Goal: Book appointment/travel/reservation

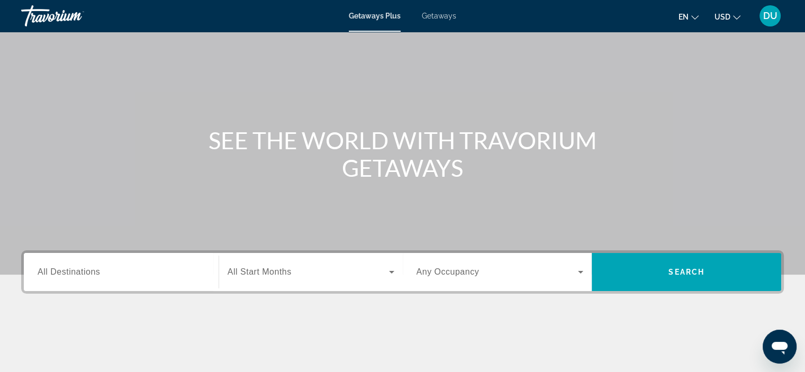
scroll to position [106, 0]
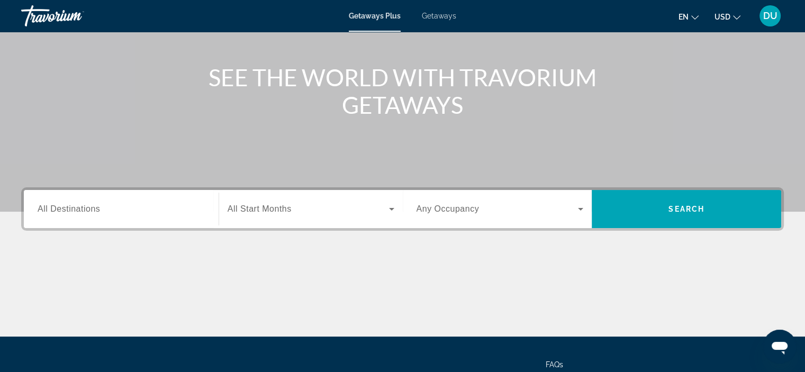
click at [116, 209] on input "Destination All Destinations" at bounding box center [121, 209] width 167 height 13
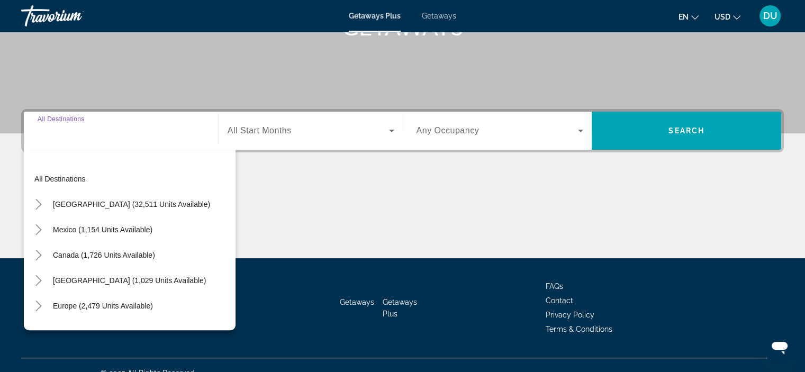
scroll to position [199, 0]
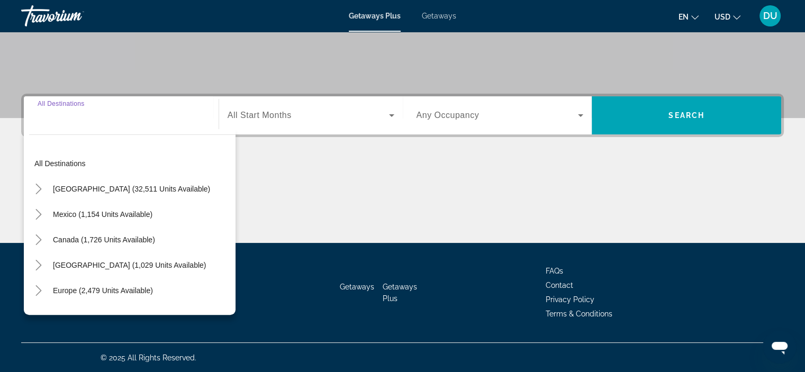
click at [75, 112] on input "Destination All Destinations" at bounding box center [121, 116] width 167 height 13
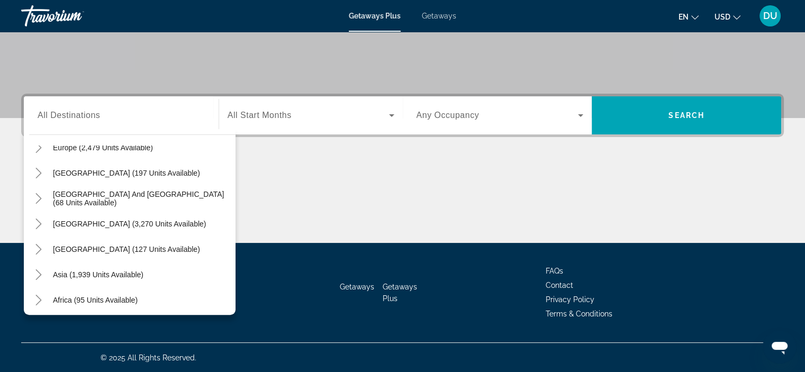
scroll to position [148, 0]
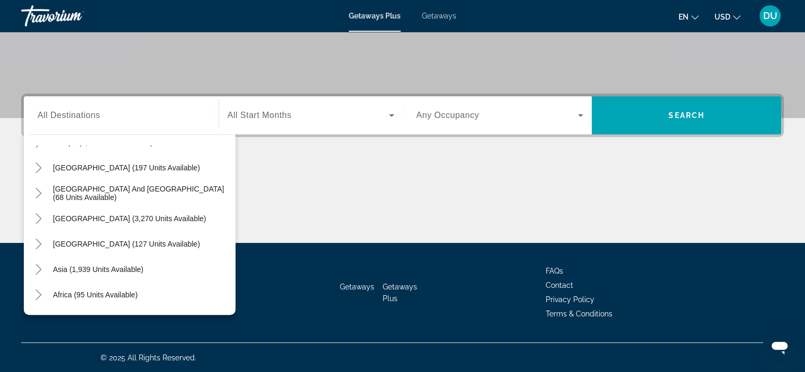
click at [113, 266] on span "Asia (1,939 units available)" at bounding box center [98, 269] width 90 height 8
type input "**********"
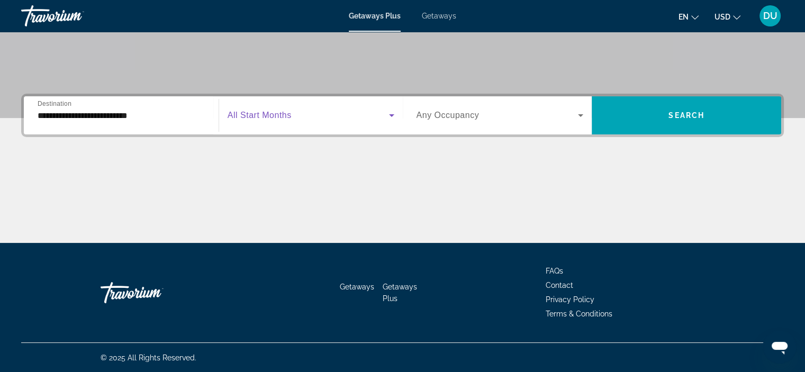
click at [390, 115] on icon "Search widget" at bounding box center [391, 115] width 5 height 3
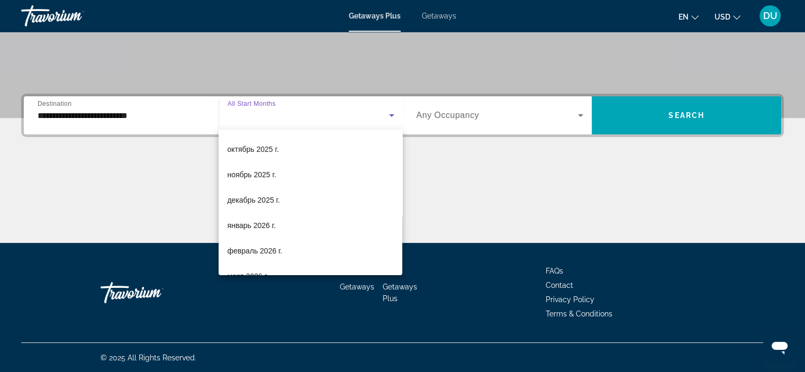
scroll to position [49, 0]
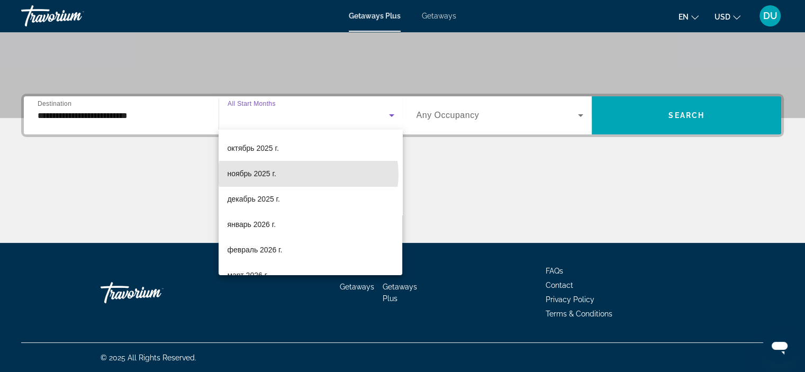
click at [308, 174] on mat-option "ноябрь 2025 г." at bounding box center [310, 173] width 184 height 25
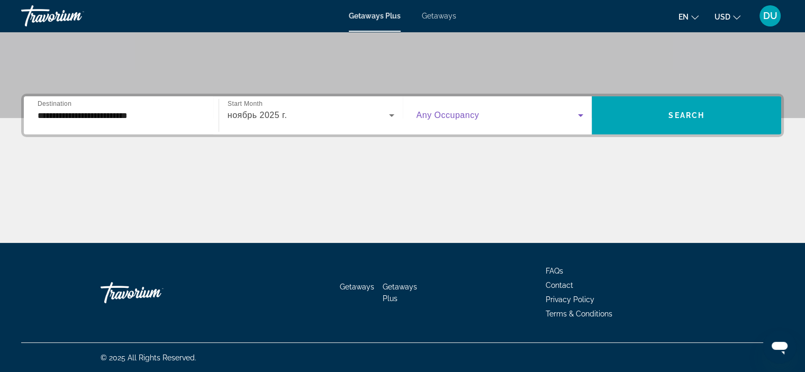
click at [580, 115] on icon "Search widget" at bounding box center [580, 115] width 5 height 3
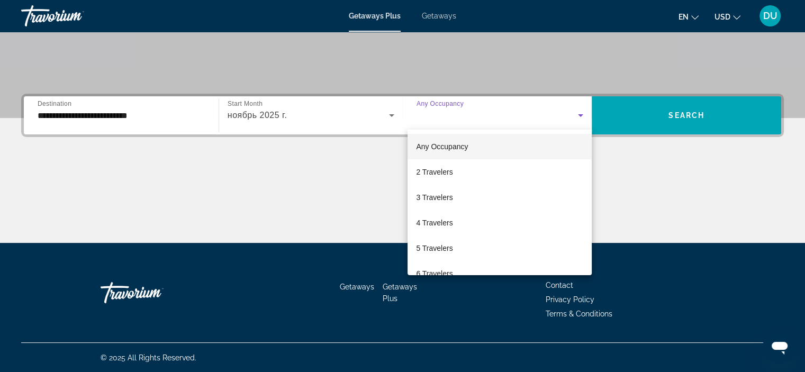
click at [476, 175] on mat-option "2 Travelers" at bounding box center [499, 171] width 184 height 25
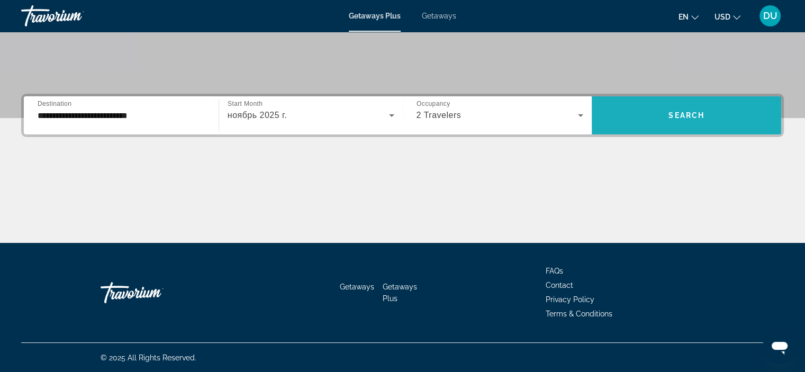
click at [696, 118] on span "Search" at bounding box center [686, 115] width 36 height 8
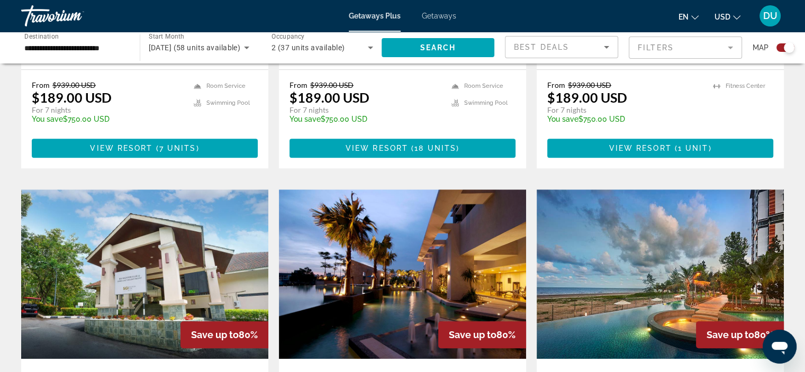
scroll to position [529, 0]
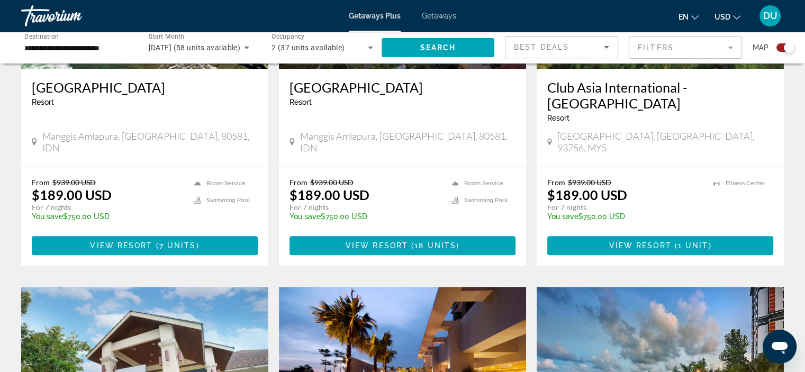
click at [444, 17] on span "Getaways" at bounding box center [439, 16] width 34 height 8
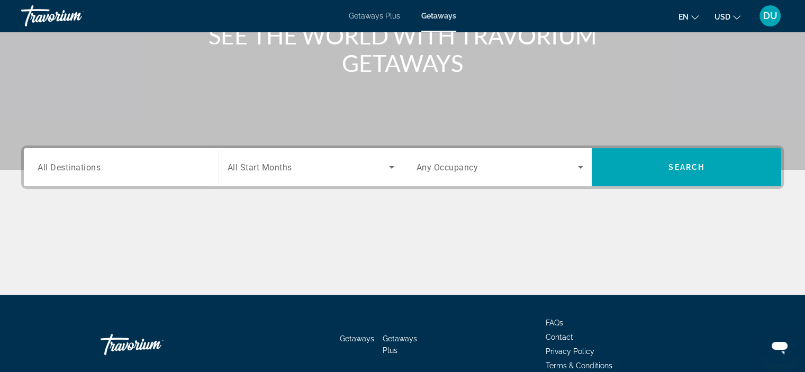
scroll to position [106, 0]
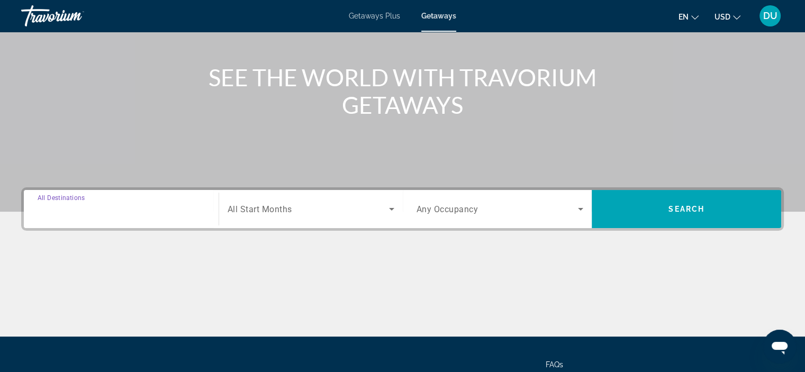
click at [94, 215] on input "Destination All Destinations" at bounding box center [121, 209] width 167 height 13
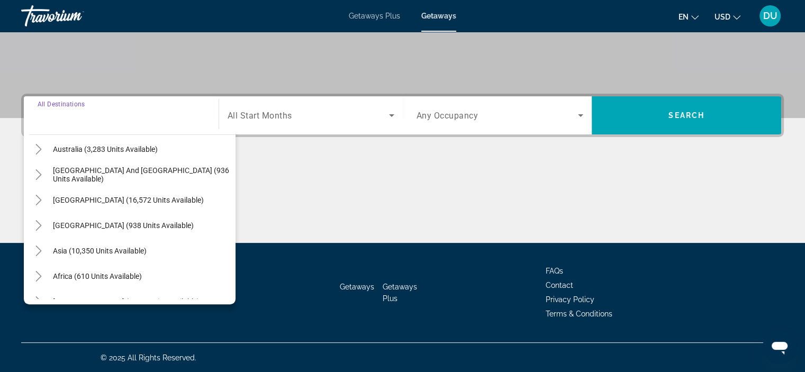
scroll to position [159, 0]
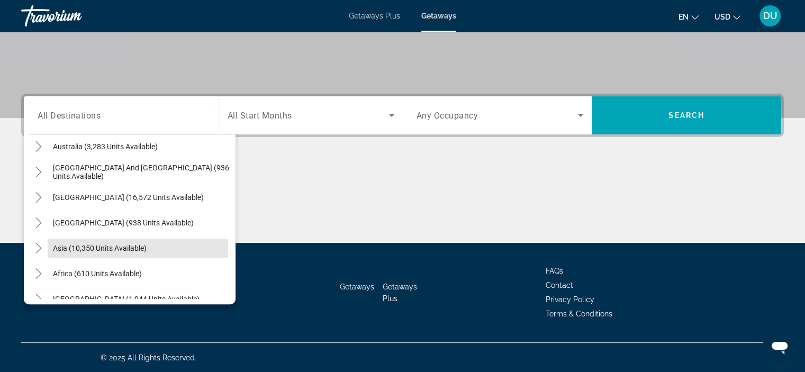
click at [113, 248] on span "Asia (10,350 units available)" at bounding box center [100, 248] width 94 height 8
type input "**********"
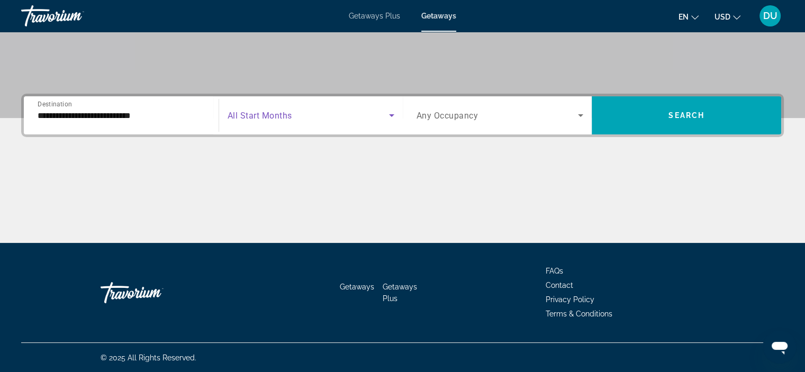
click at [389, 115] on icon "Search widget" at bounding box center [391, 115] width 5 height 3
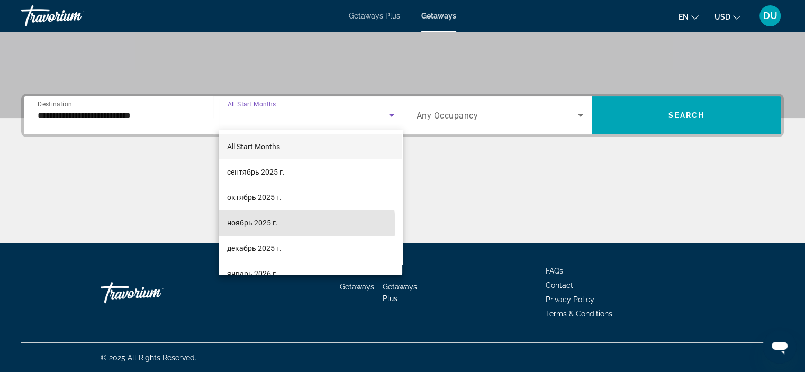
click at [294, 224] on mat-option "ноябрь 2025 г." at bounding box center [310, 222] width 184 height 25
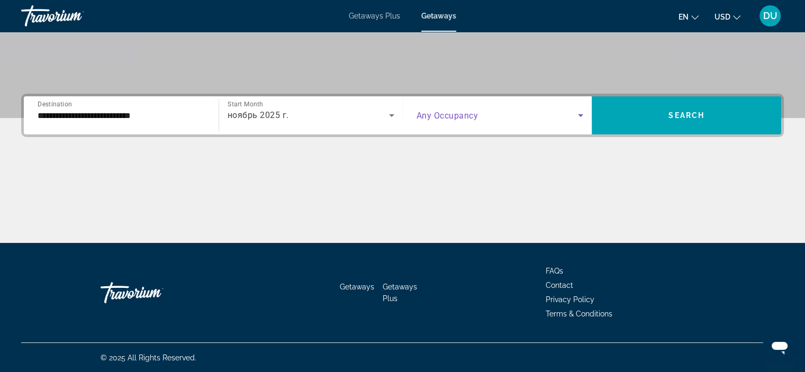
click at [577, 116] on icon "Search widget" at bounding box center [580, 115] width 13 height 13
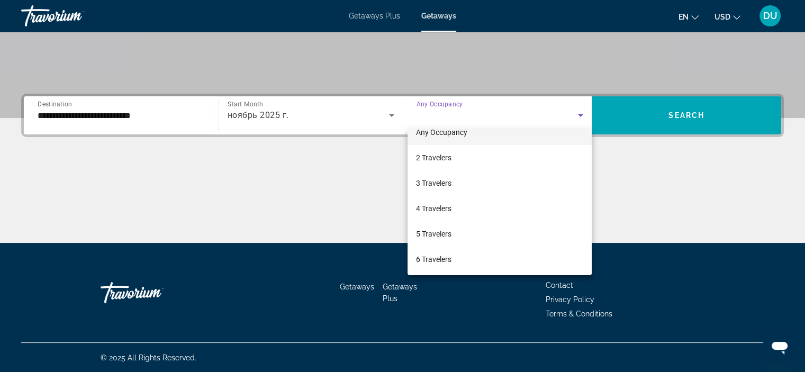
scroll to position [0, 0]
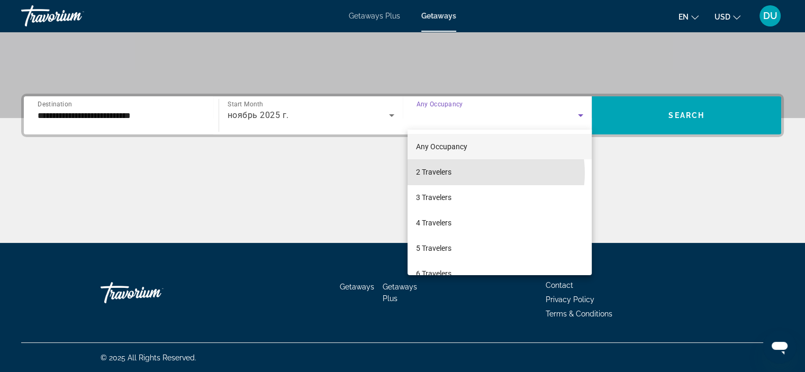
click at [480, 173] on mat-option "2 Travelers" at bounding box center [499, 171] width 184 height 25
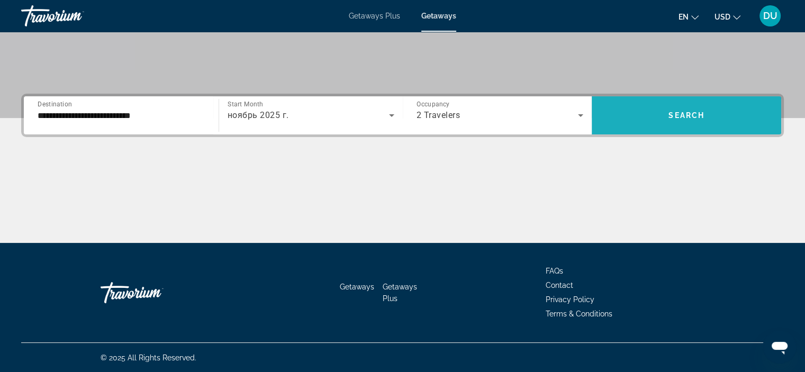
click at [686, 117] on span "Search" at bounding box center [686, 115] width 36 height 8
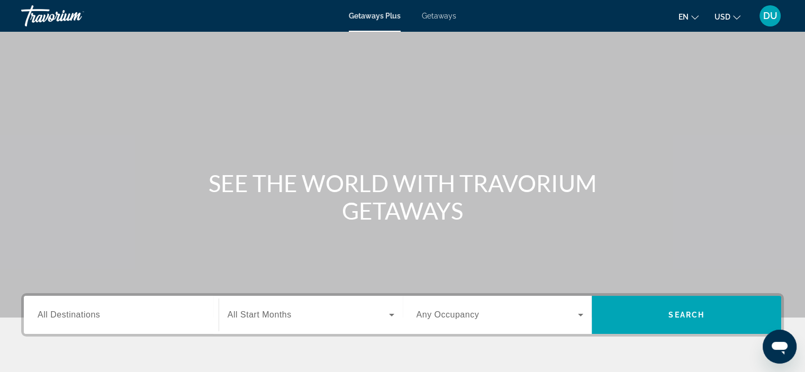
click at [449, 20] on link "Getaways" at bounding box center [439, 16] width 34 height 8
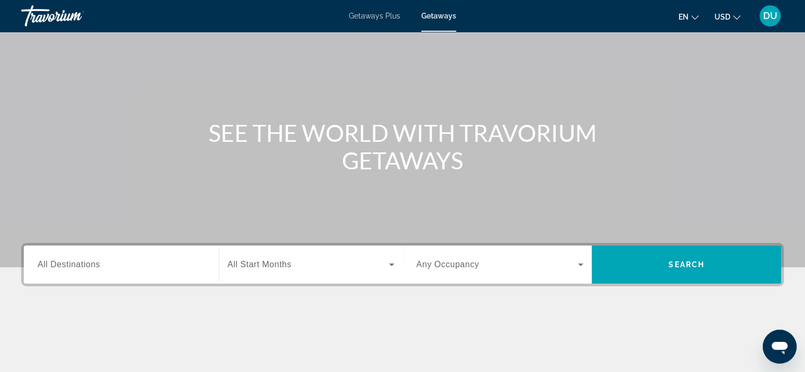
scroll to position [106, 0]
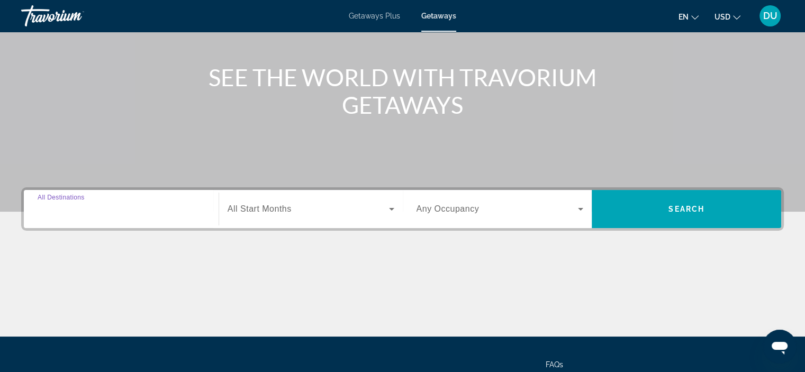
click at [104, 215] on input "Destination All Destinations" at bounding box center [121, 209] width 167 height 13
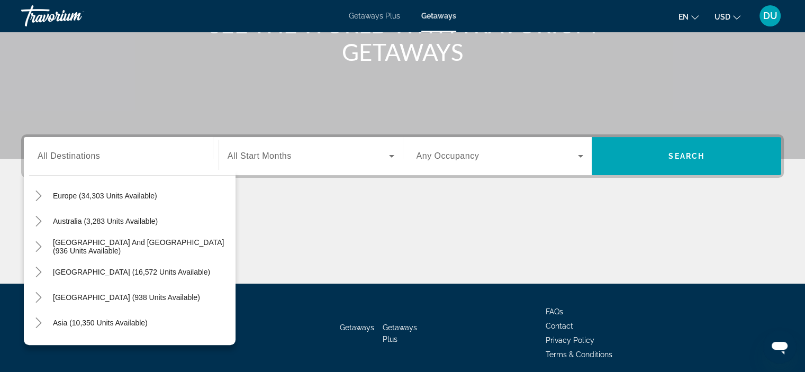
scroll to position [159, 0]
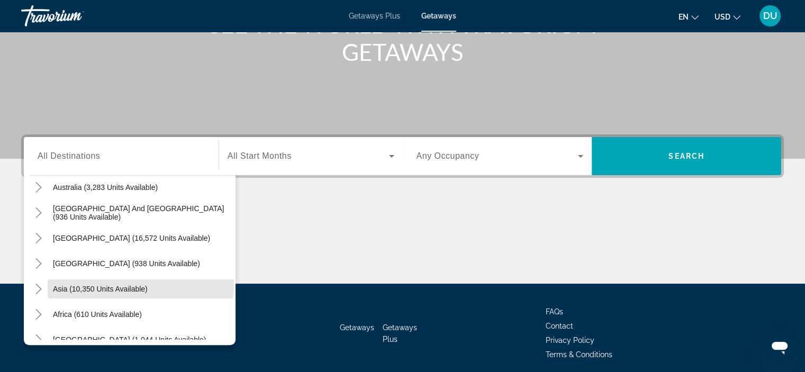
click at [140, 285] on span "Asia (10,350 units available)" at bounding box center [100, 289] width 95 height 8
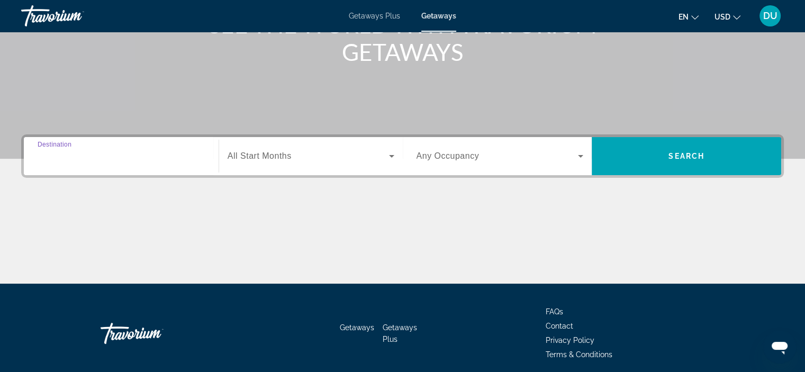
type input "**********"
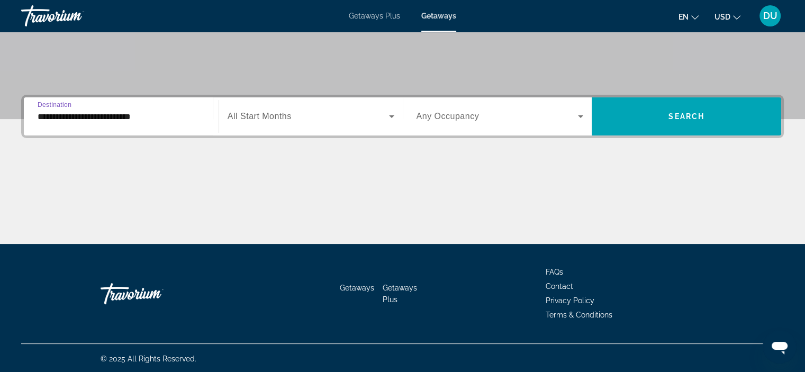
scroll to position [199, 0]
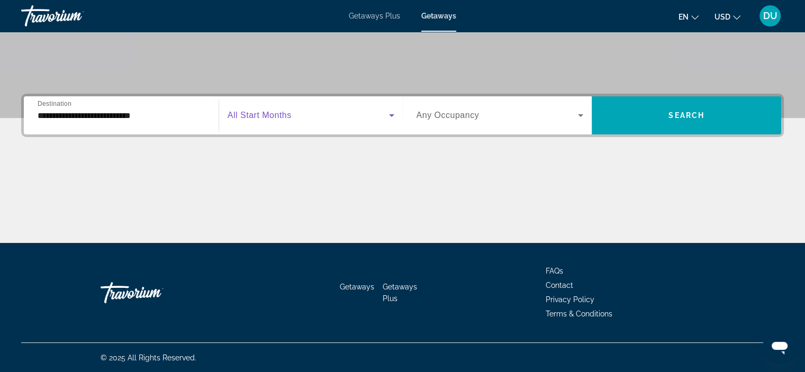
click at [390, 112] on icon "Search widget" at bounding box center [391, 115] width 13 height 13
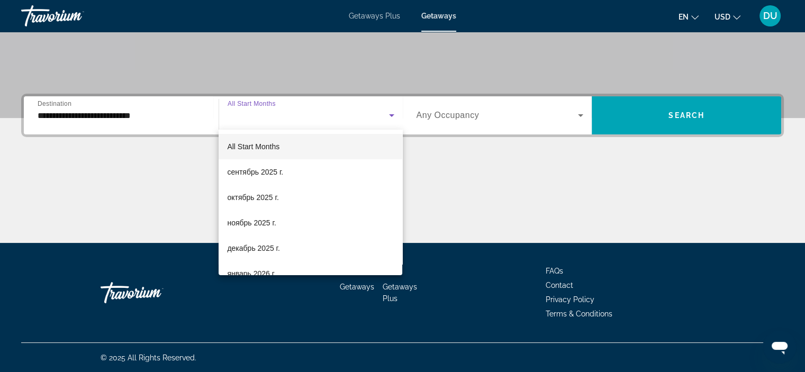
click at [315, 196] on mat-option "октябрь 2025 г." at bounding box center [310, 197] width 184 height 25
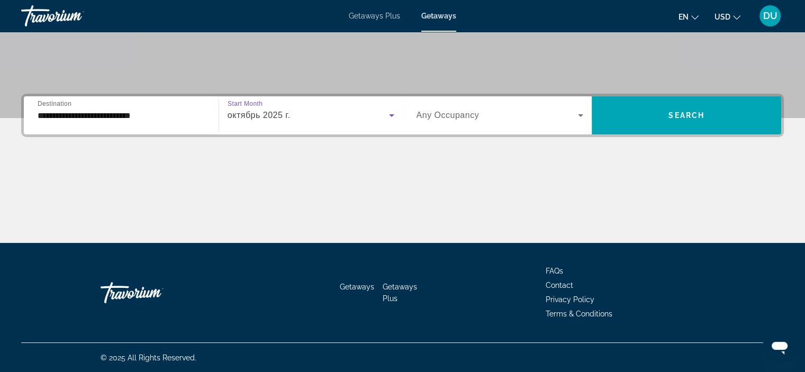
click at [579, 116] on icon "Search widget" at bounding box center [580, 115] width 13 height 13
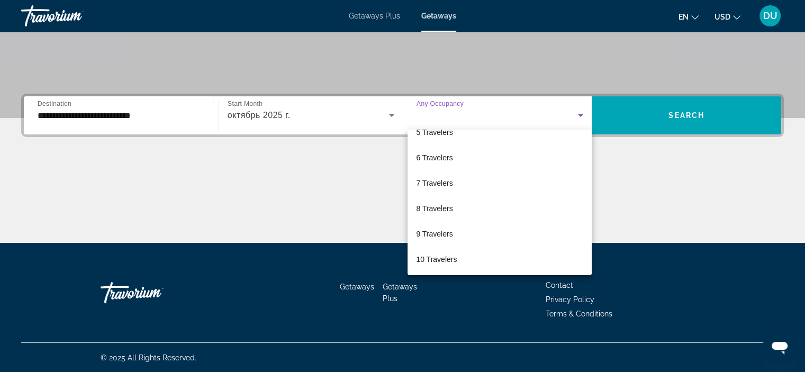
scroll to position [116, 0]
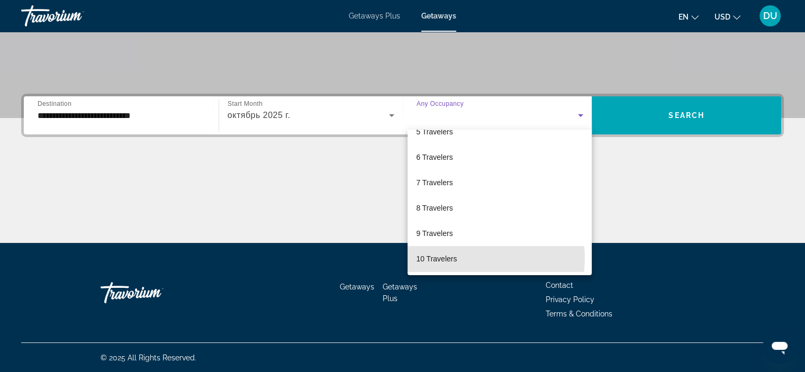
click at [482, 258] on mat-option "10 Travelers" at bounding box center [499, 258] width 184 height 25
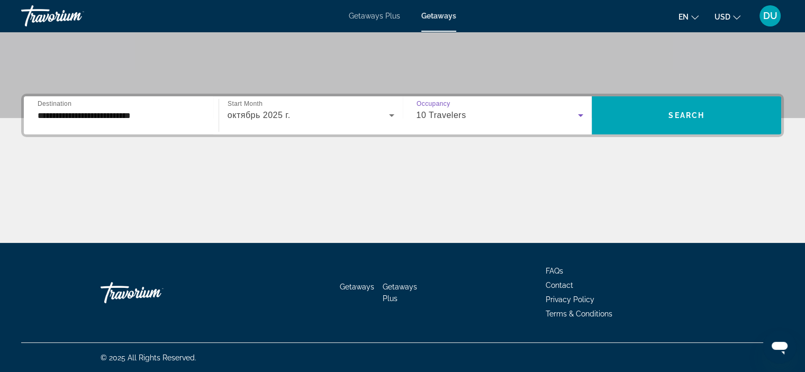
click at [686, 118] on span "Search" at bounding box center [686, 115] width 36 height 8
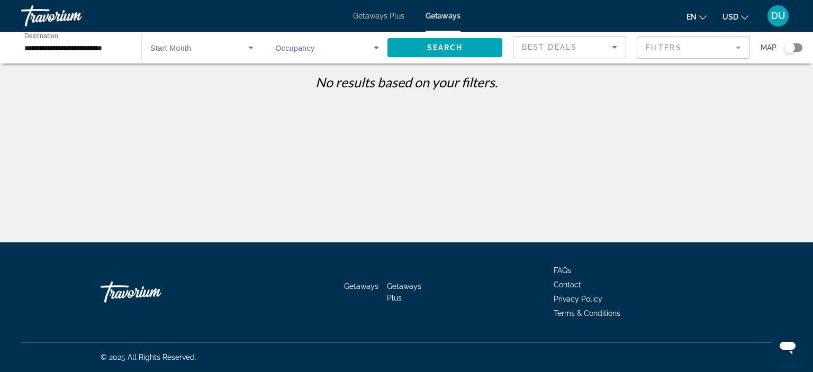
click at [379, 46] on icon "Search widget" at bounding box center [376, 47] width 13 height 13
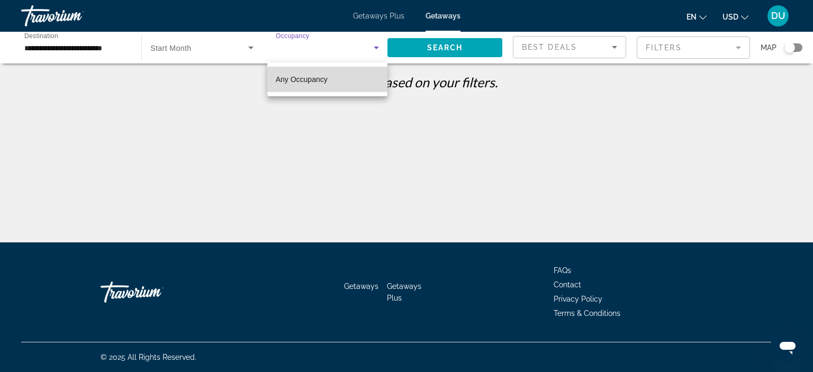
click at [339, 82] on mat-option "Any Occupancy" at bounding box center [327, 79] width 120 height 25
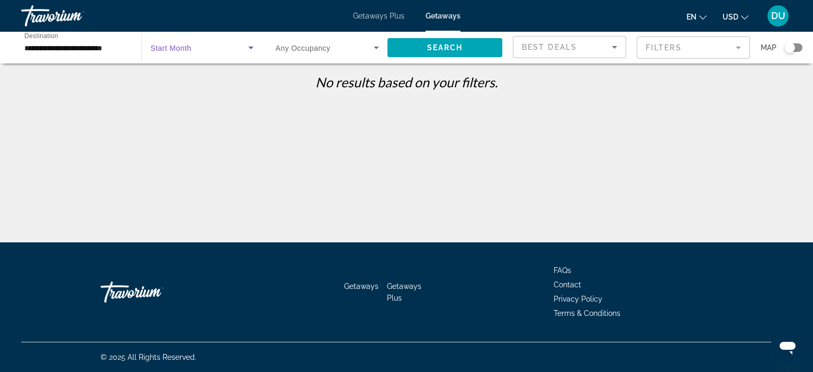
click at [256, 48] on icon "Search widget" at bounding box center [250, 47] width 13 height 13
click at [253, 44] on div at bounding box center [406, 186] width 813 height 372
click at [97, 42] on input "**********" at bounding box center [75, 48] width 103 height 13
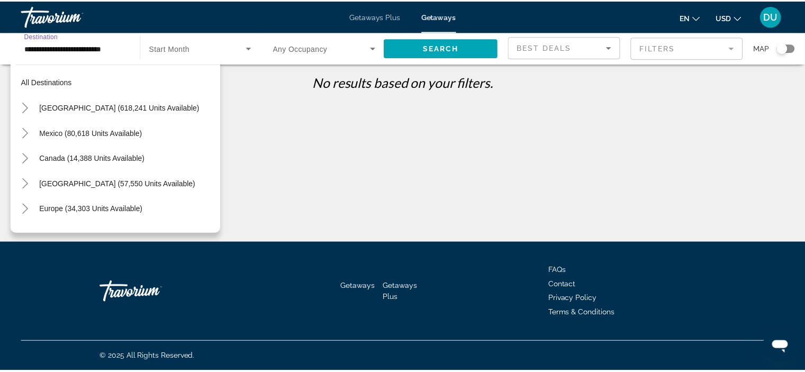
scroll to position [190, 0]
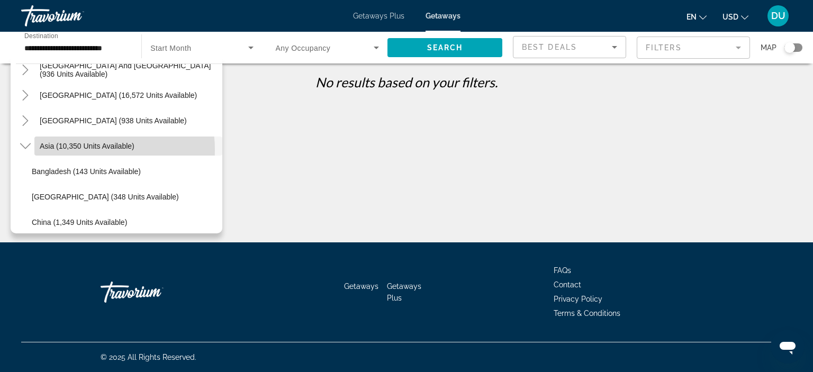
click at [89, 150] on span "Search widget" at bounding box center [128, 145] width 188 height 25
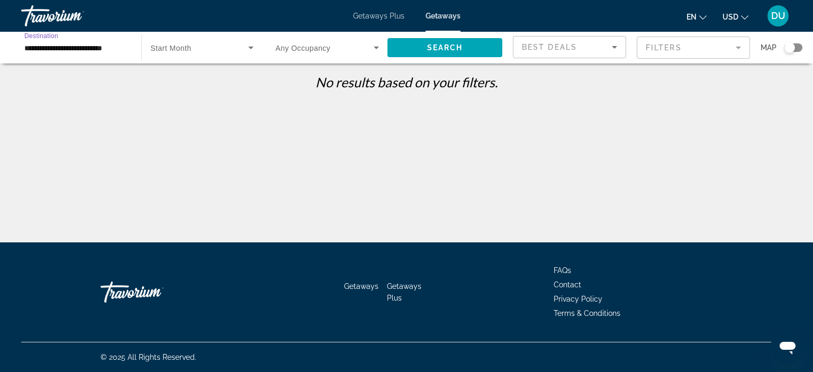
click at [205, 44] on span "Search widget" at bounding box center [198, 47] width 97 height 13
click at [250, 50] on div at bounding box center [406, 186] width 813 height 372
click at [471, 45] on span "Search widget" at bounding box center [444, 47] width 115 height 25
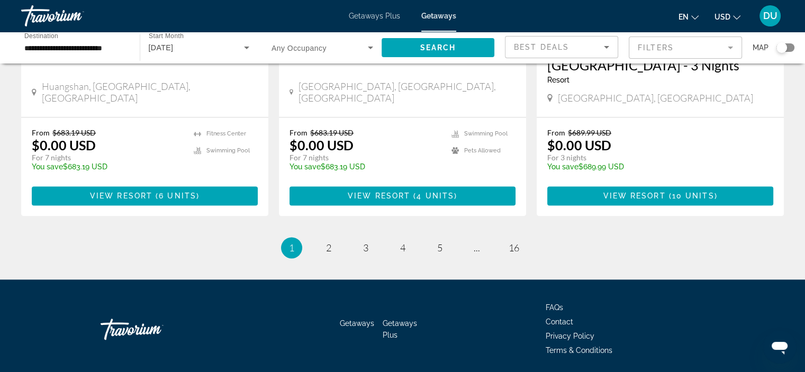
scroll to position [1375, 0]
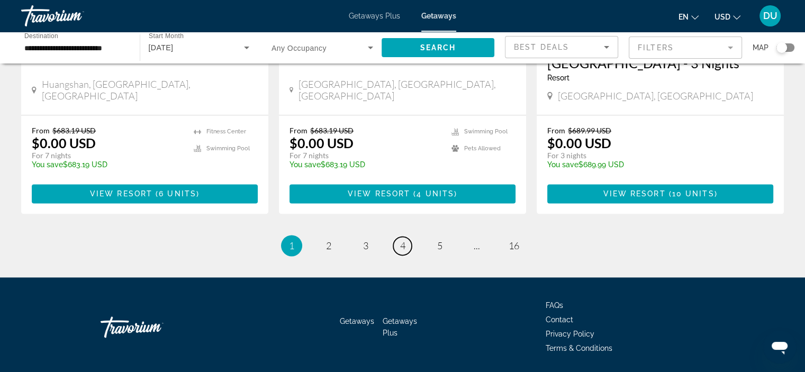
click at [404, 240] on span "4" at bounding box center [402, 246] width 5 height 12
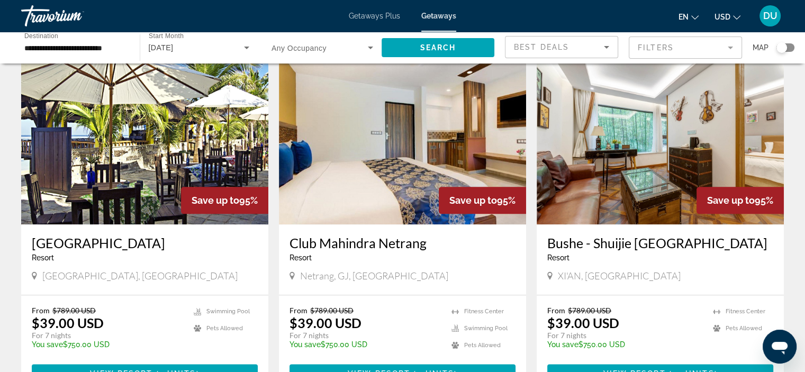
scroll to position [1164, 0]
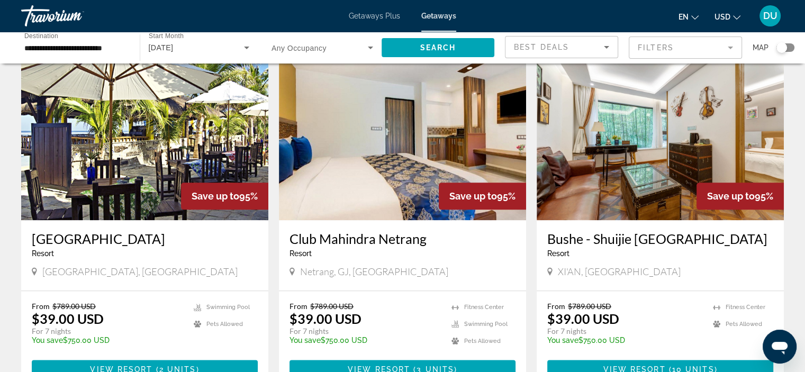
click at [398, 134] on img "Main content" at bounding box center [402, 135] width 247 height 169
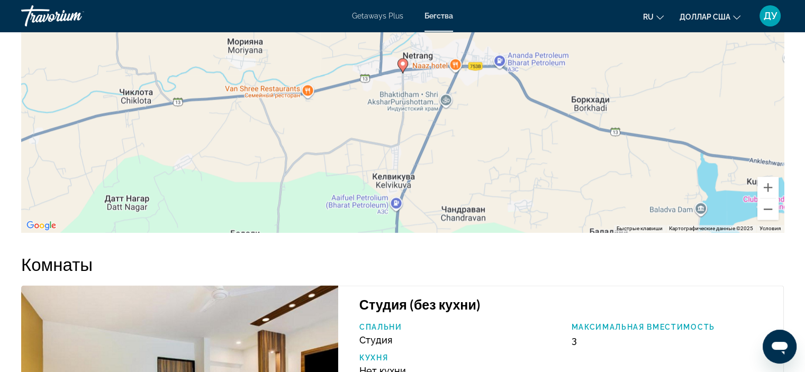
scroll to position [1385, 0]
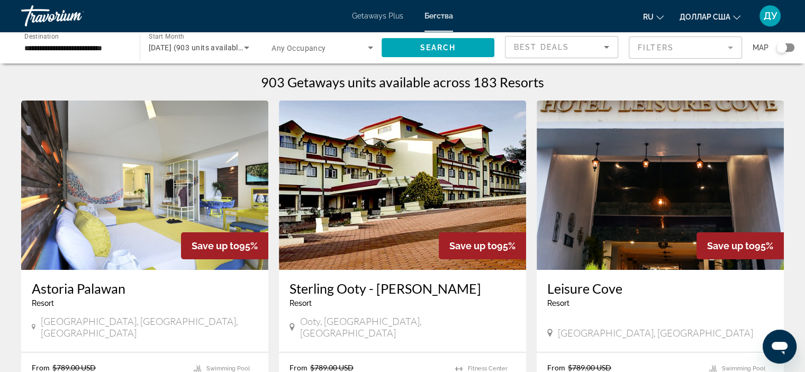
click at [767, 15] on font "ДУ" at bounding box center [769, 15] width 13 height 11
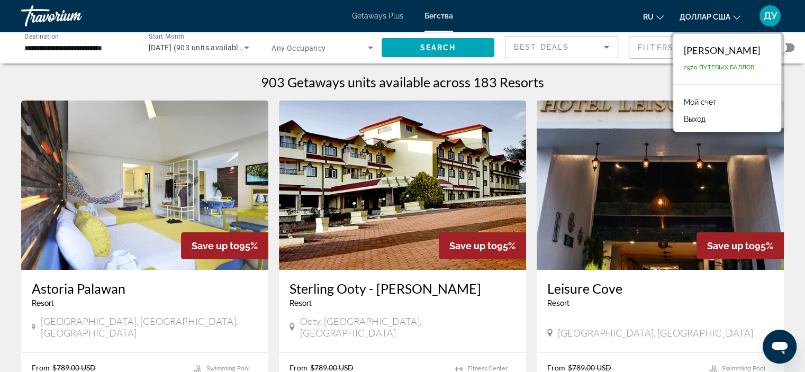
click at [690, 116] on font "Выход" at bounding box center [694, 119] width 22 height 8
